Goal: Information Seeking & Learning: Understand process/instructions

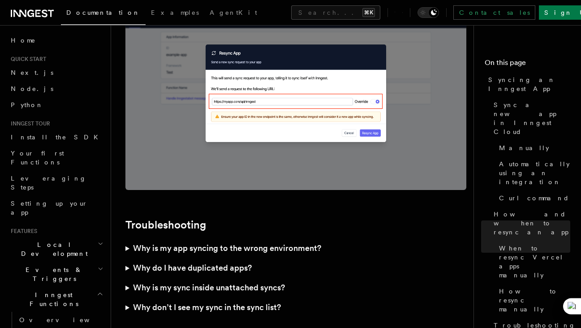
scroll to position [2611, 0]
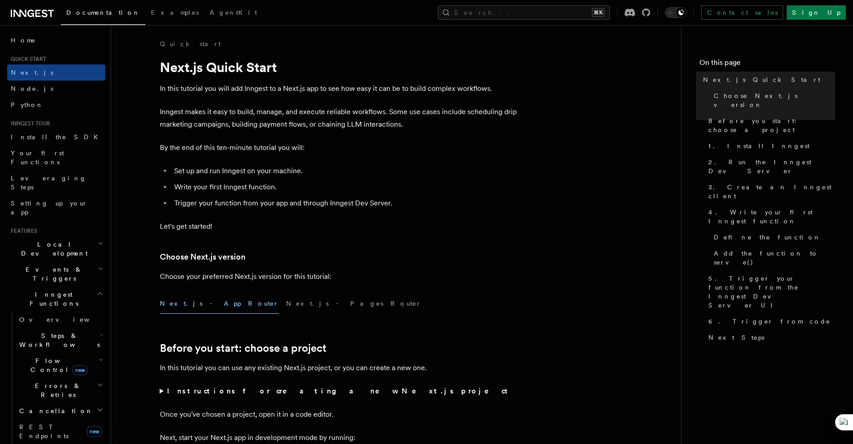
click at [482, 184] on li "Write your first Inngest function." at bounding box center [345, 187] width 347 height 13
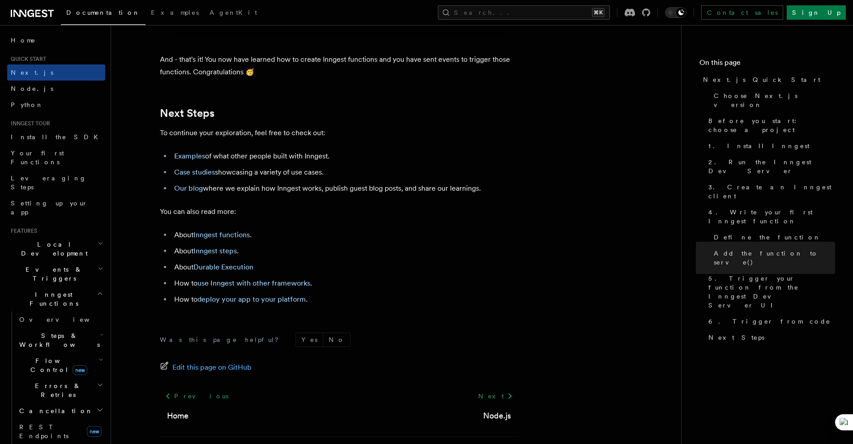
scroll to position [5587, 0]
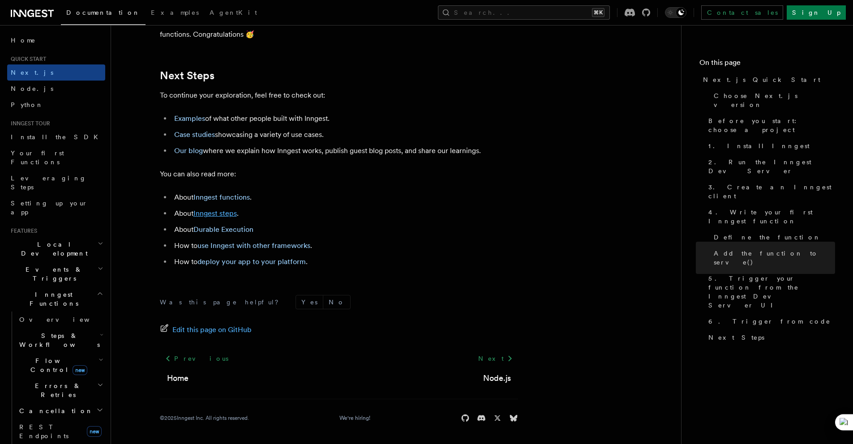
click at [229, 216] on link "Inngest steps" at bounding box center [214, 213] width 43 height 9
